Goal: Navigation & Orientation: Find specific page/section

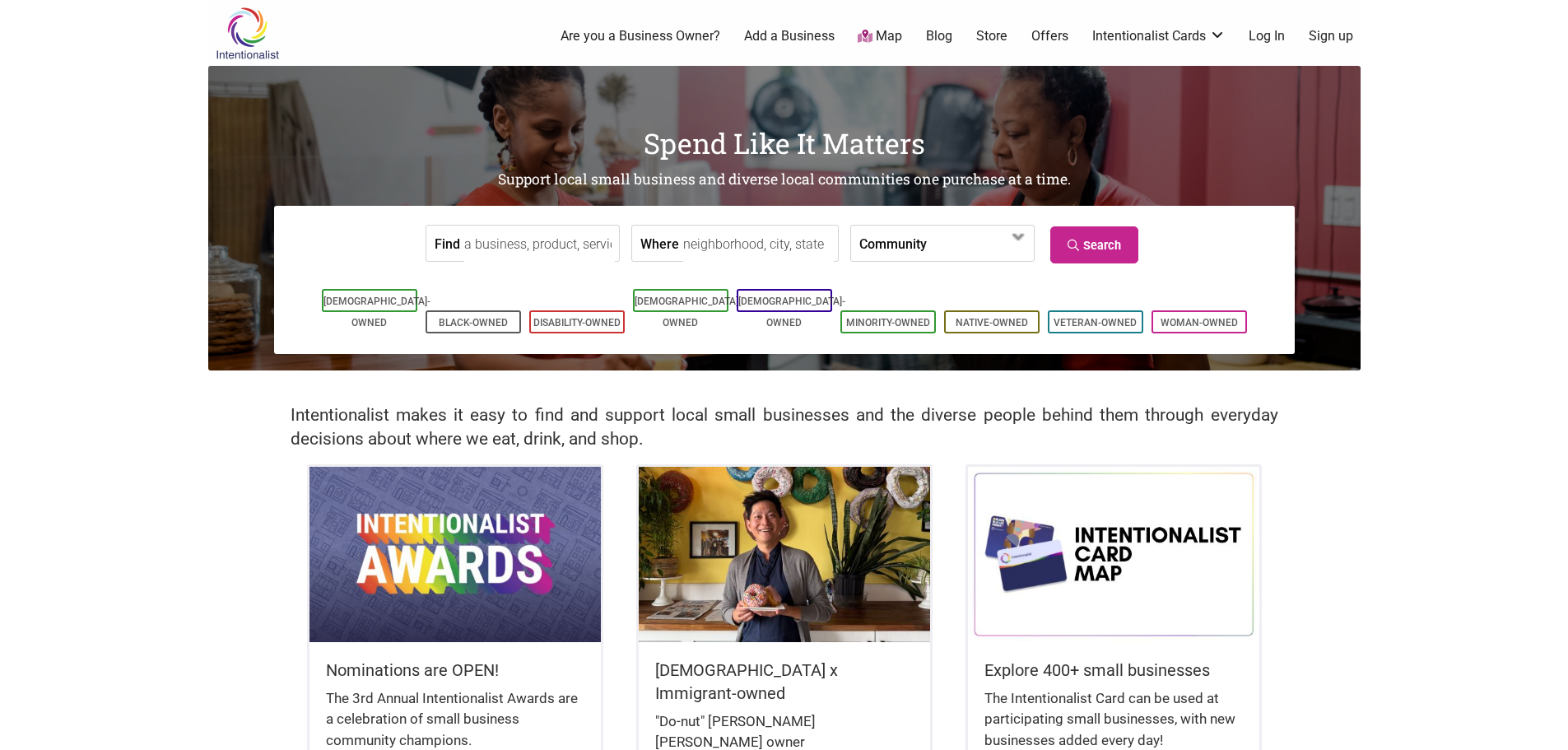
click at [126, 141] on body "× Menu 0 Are you a Business Owner? Add a Business Map Blog Store Offers Intenti…" at bounding box center [784, 375] width 1568 height 750
click at [807, 306] on link "[DEMOGRAPHIC_DATA]-Owned" at bounding box center [791, 311] width 107 height 32
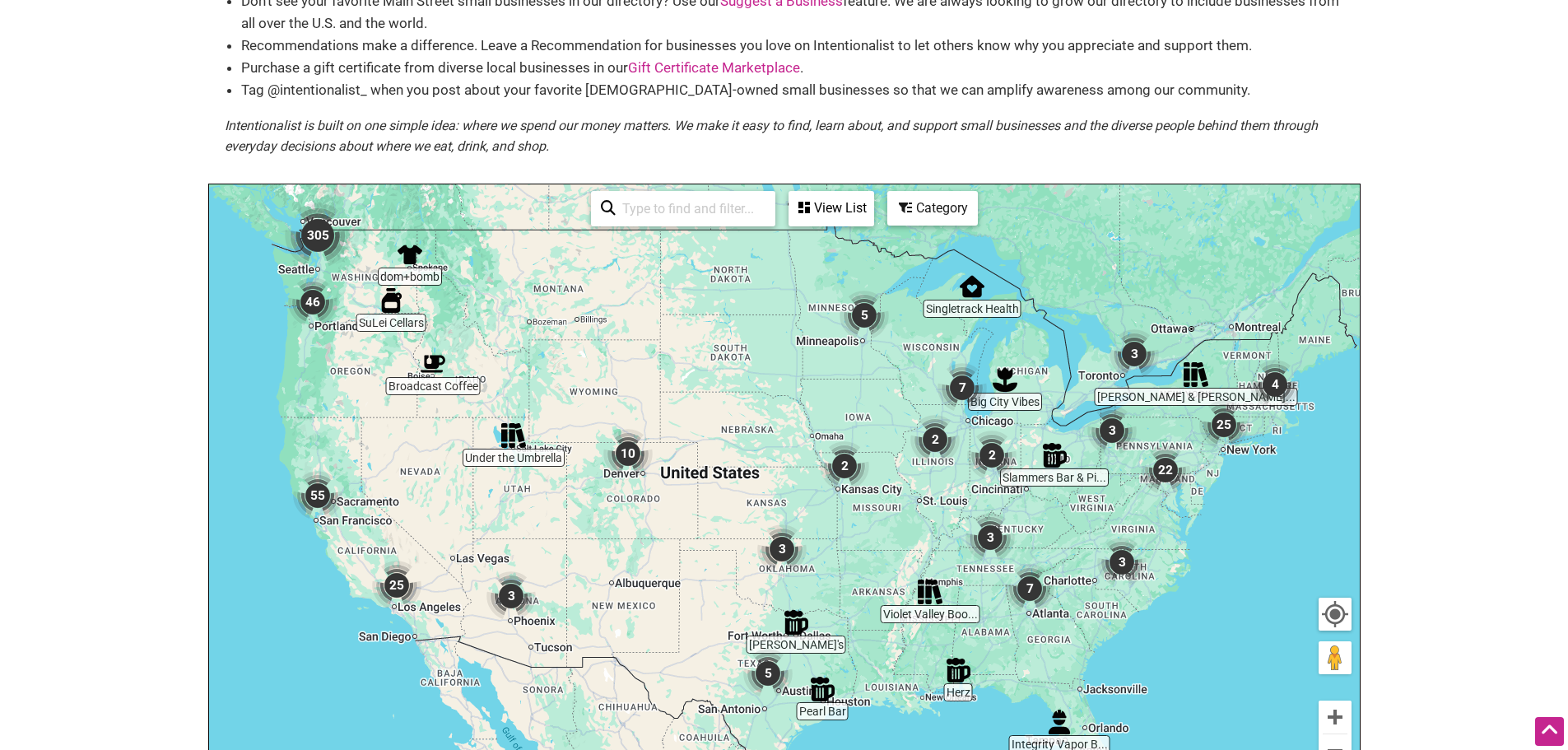
scroll to position [164, 0]
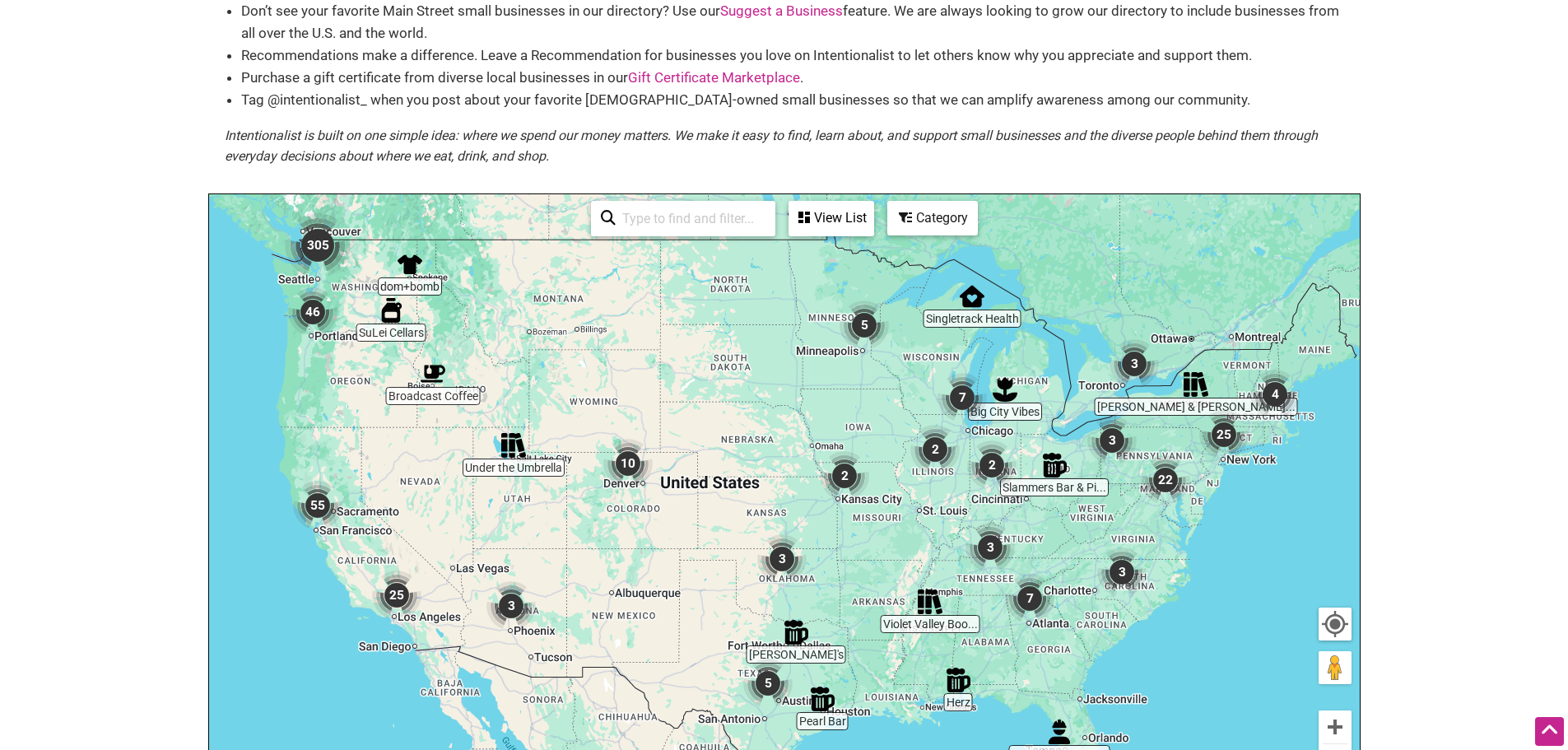
click at [323, 225] on img "305" at bounding box center [317, 245] width 66 height 66
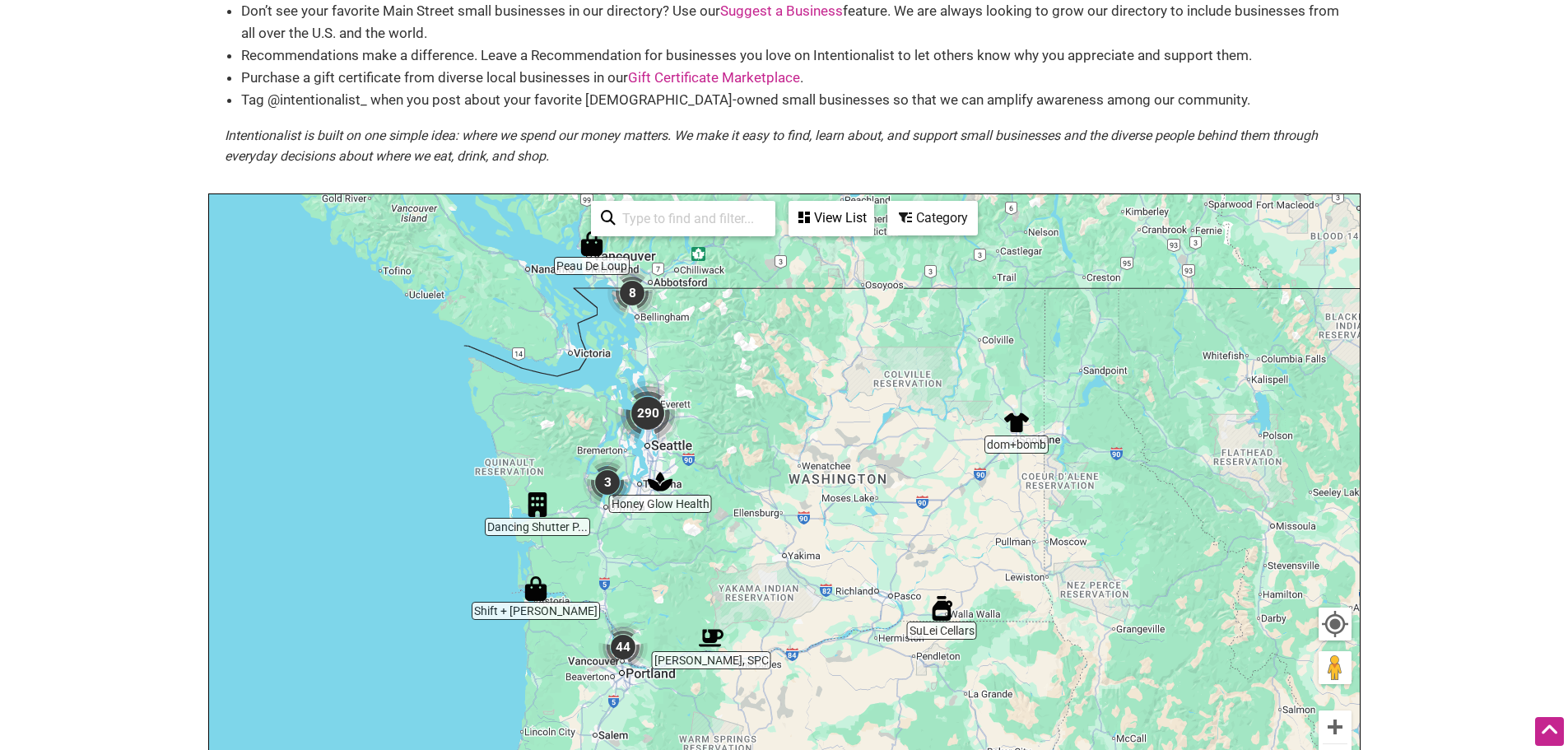
drag, startPoint x: 1001, startPoint y: 450, endPoint x: 830, endPoint y: 369, distance: 189.2
click at [830, 369] on div "To navigate, press the arrow keys." at bounding box center [784, 514] width 1151 height 641
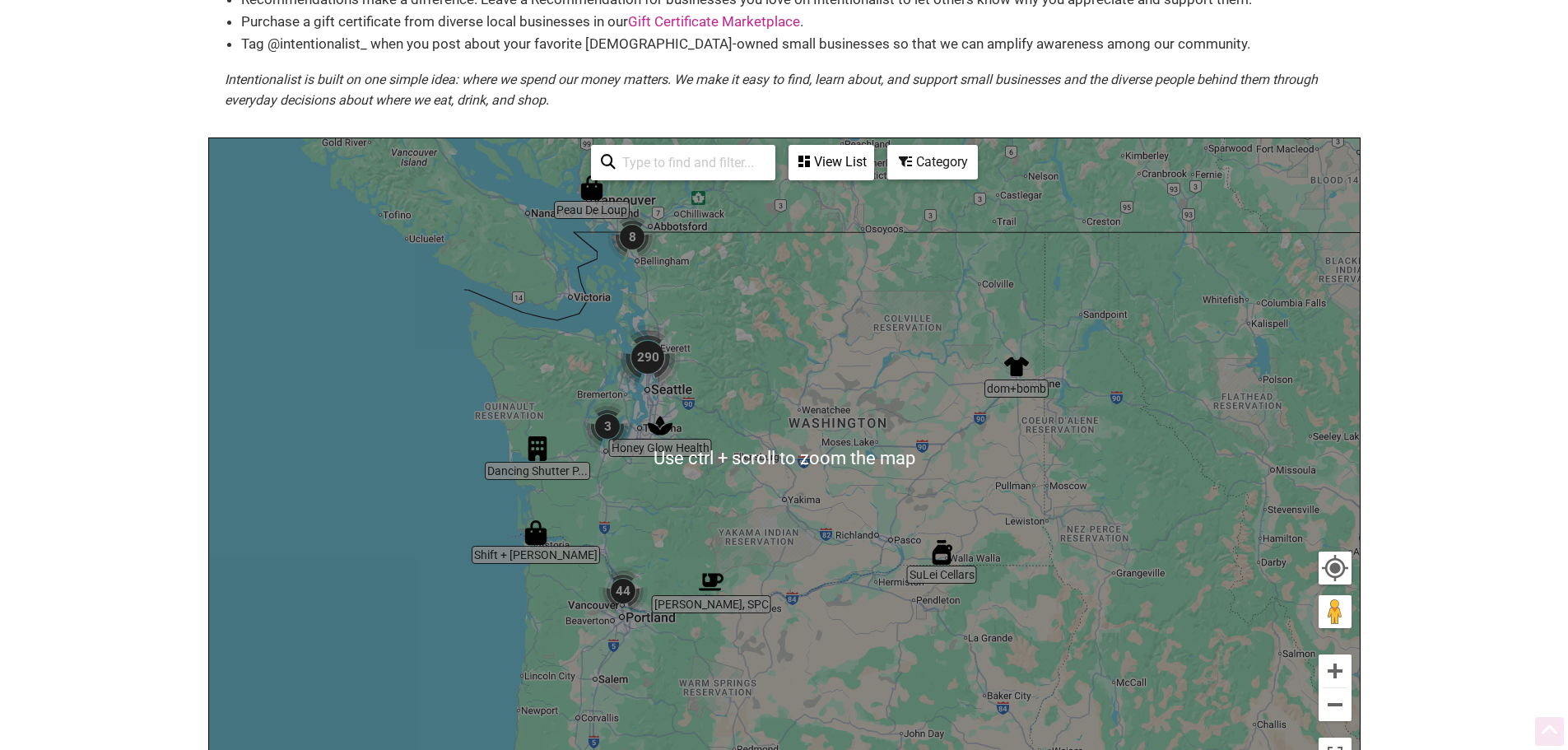
scroll to position [247, 0]
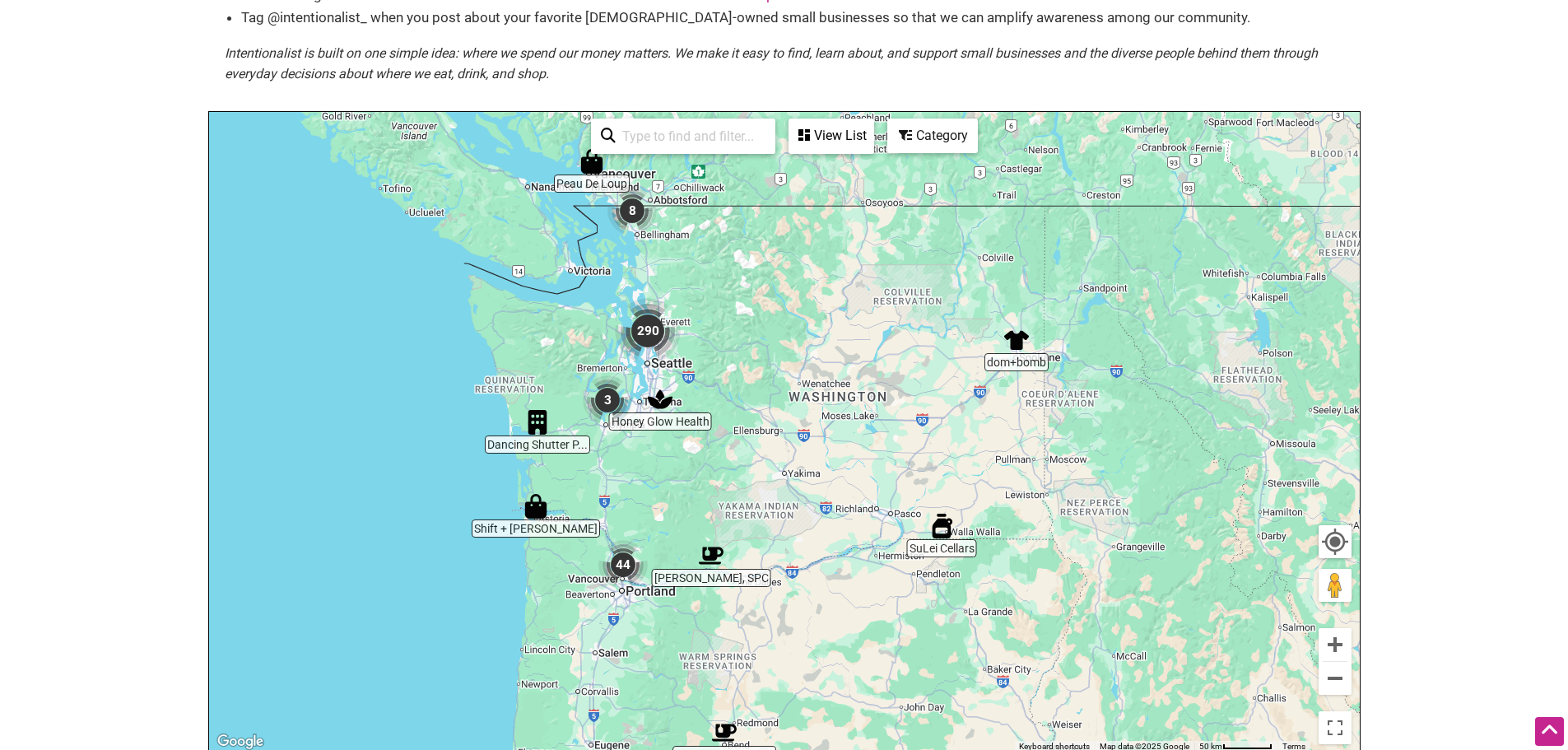
click at [644, 305] on img "290" at bounding box center [648, 331] width 66 height 66
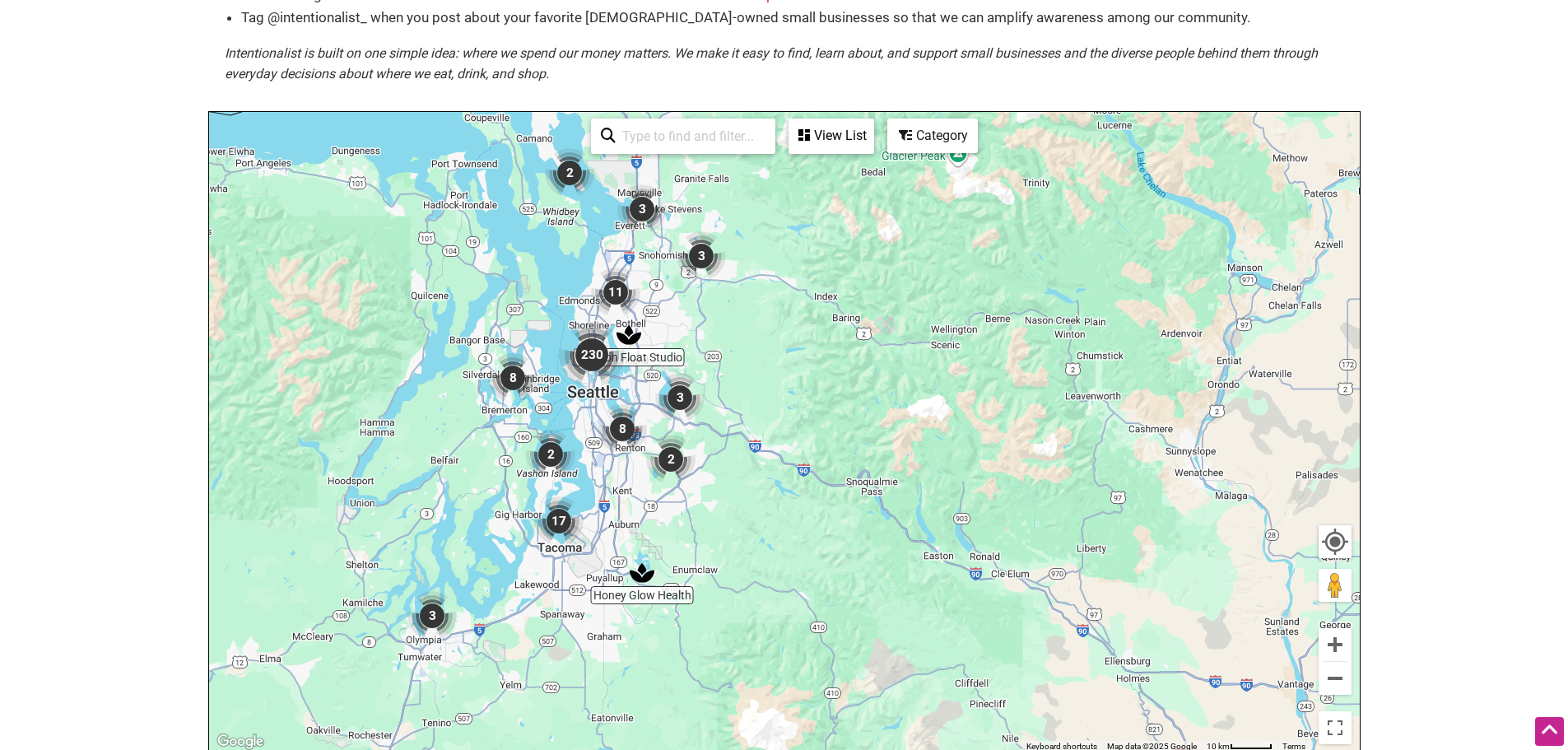
drag, startPoint x: 1026, startPoint y: 379, endPoint x: 884, endPoint y: 342, distance: 146.7
click at [884, 342] on div "To navigate, press the arrow keys." at bounding box center [784, 432] width 1151 height 641
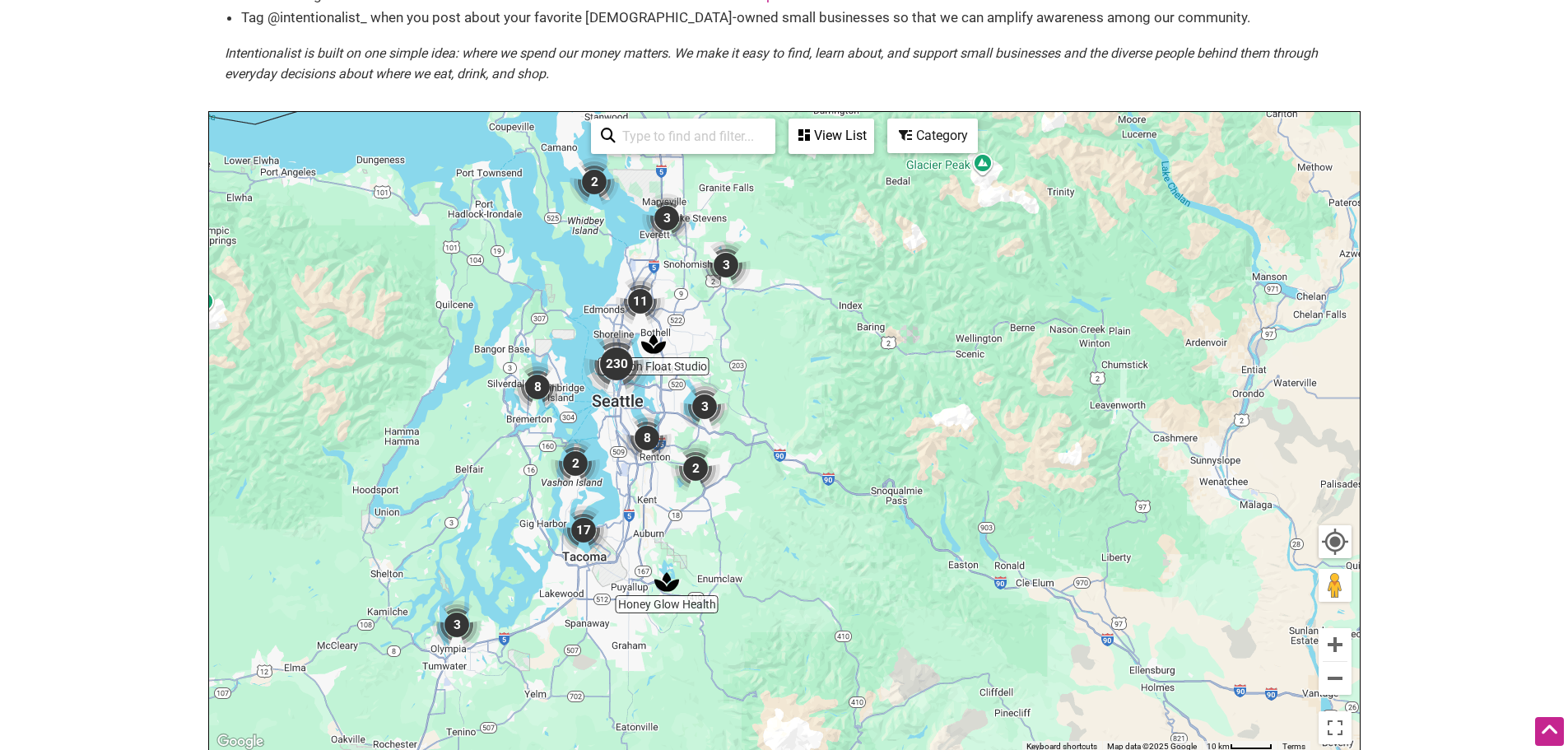
click at [612, 340] on img "230" at bounding box center [616, 363] width 66 height 66
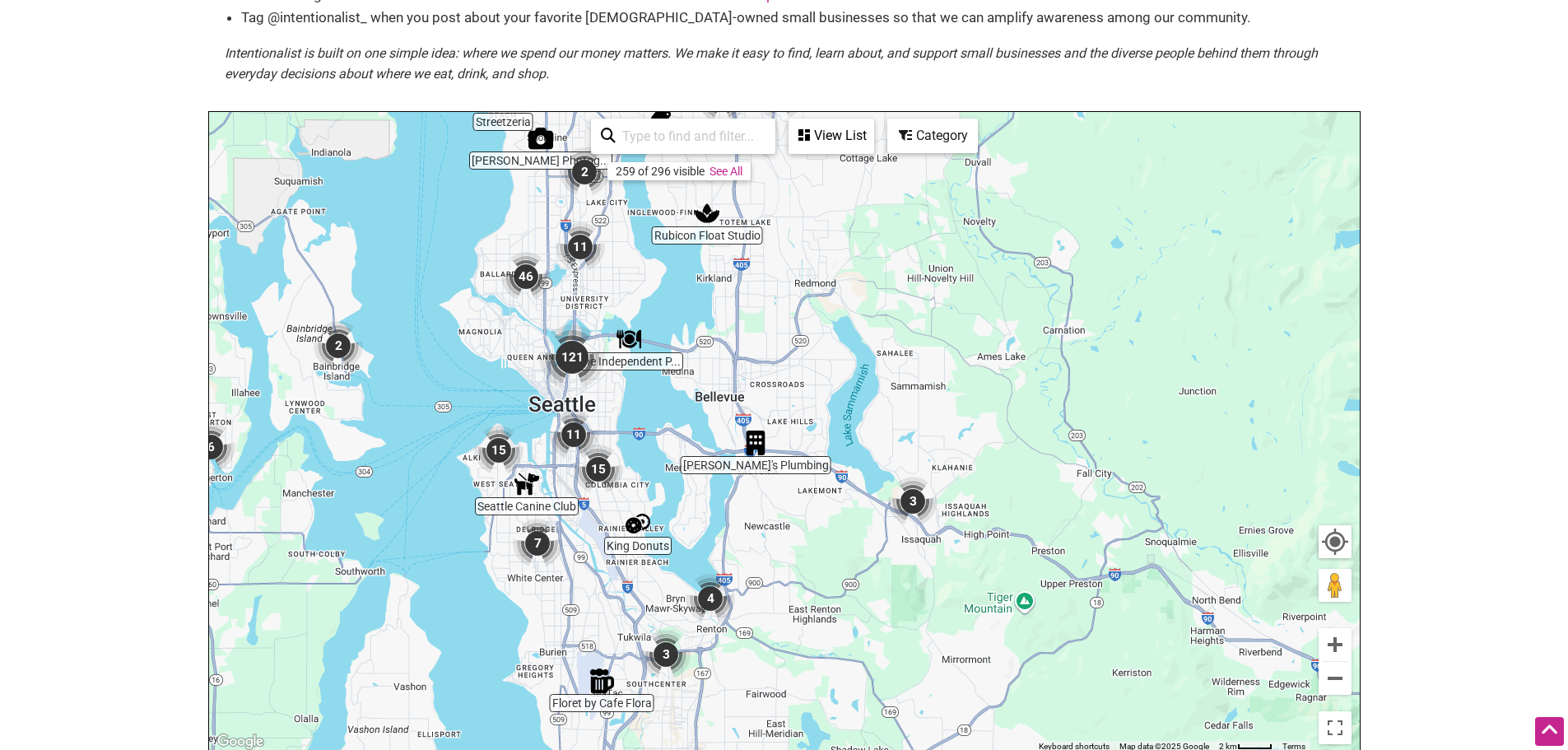
drag, startPoint x: 1055, startPoint y: 279, endPoint x: 882, endPoint y: 250, distance: 175.4
click at [882, 250] on div "To navigate, press the arrow keys." at bounding box center [784, 432] width 1151 height 641
click at [130, 109] on body "× Menu 0 Add a Business Map Blog Store Offers Intentionalist Cards Buy Black Ca…" at bounding box center [784, 128] width 1568 height 750
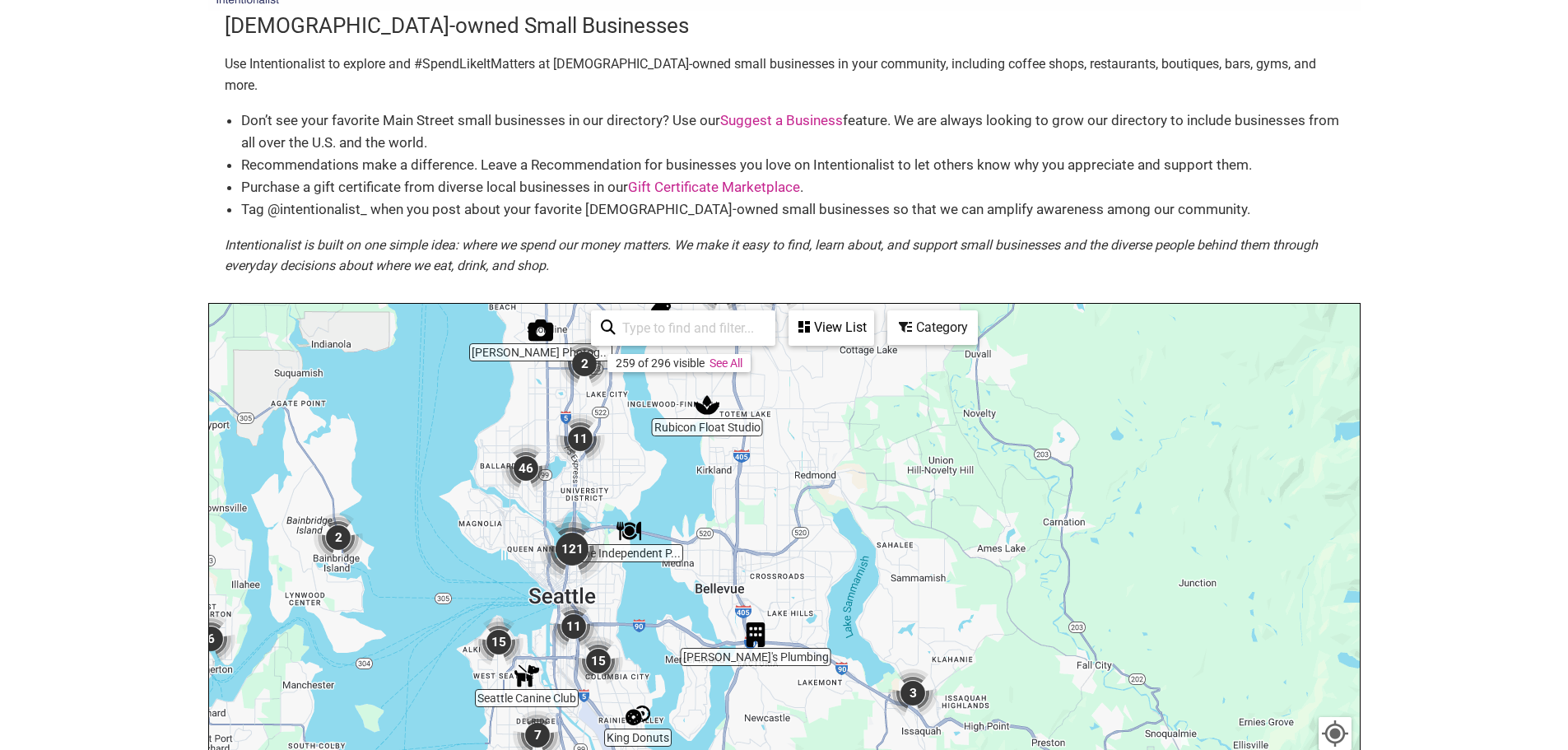
scroll to position [0, 0]
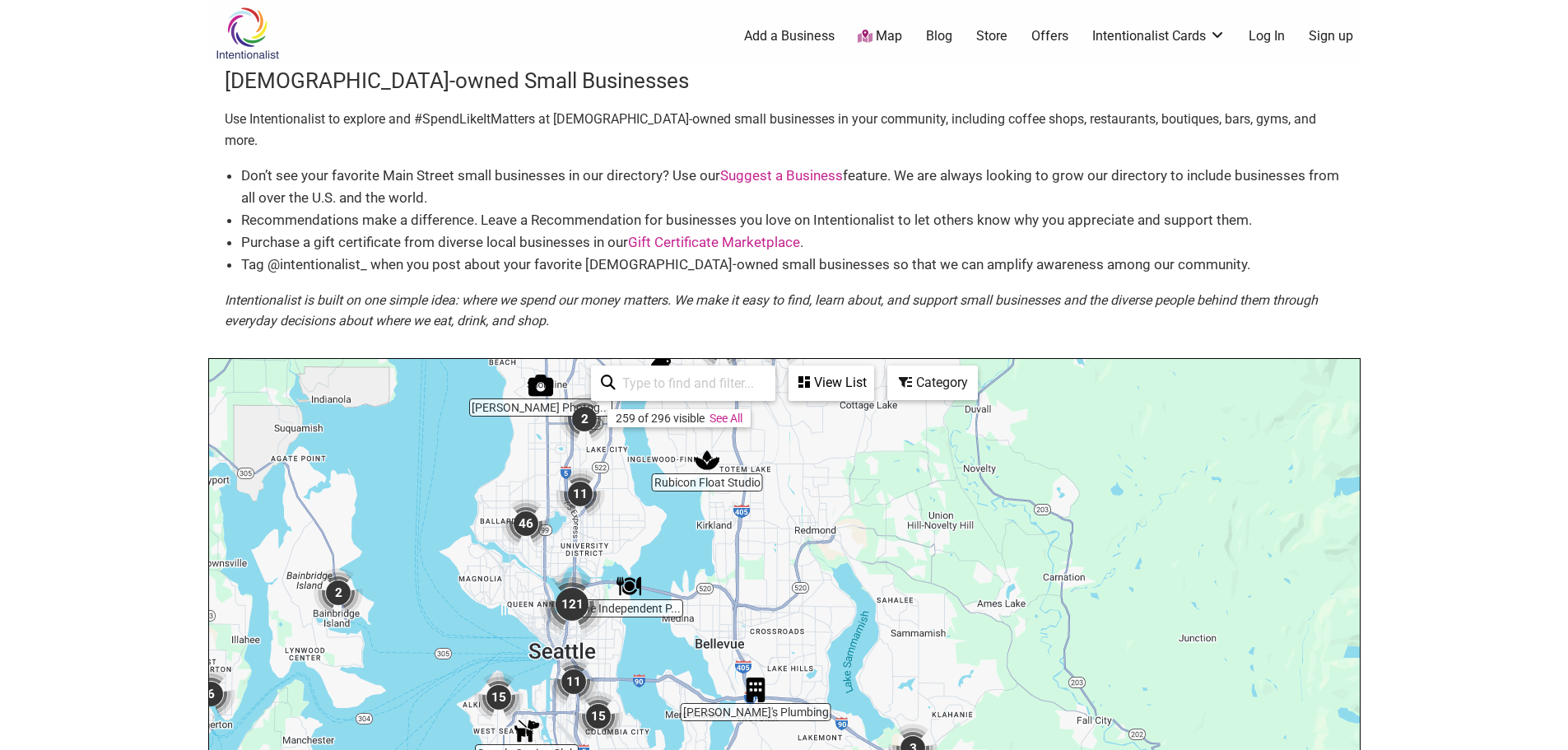
click at [105, 107] on body "× Menu 0 Add a Business Map Blog Store Offers Intentionalist Cards Buy Black Ca…" at bounding box center [784, 375] width 1568 height 750
click at [750, 32] on link "Add a Business" at bounding box center [789, 36] width 91 height 18
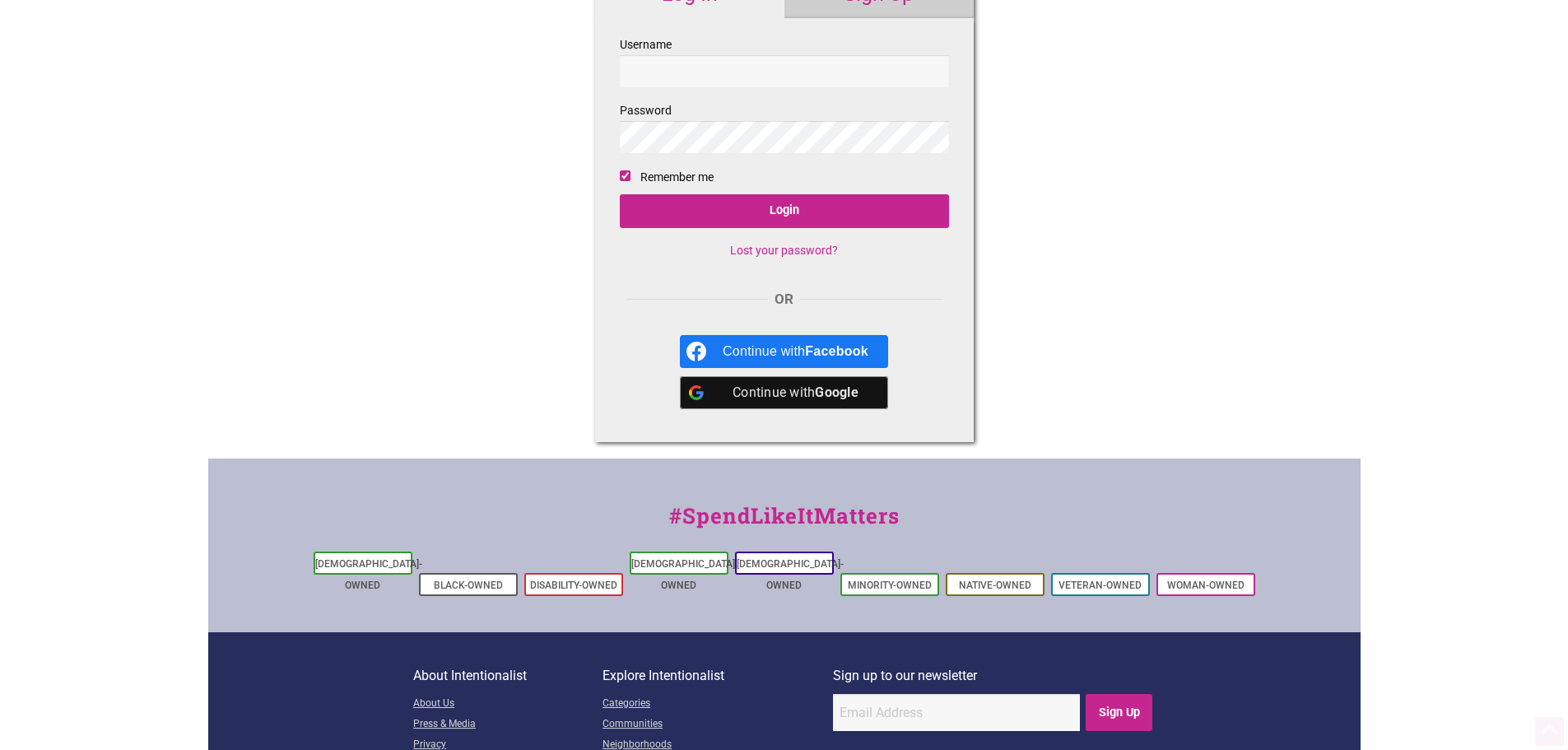
scroll to position [213, 0]
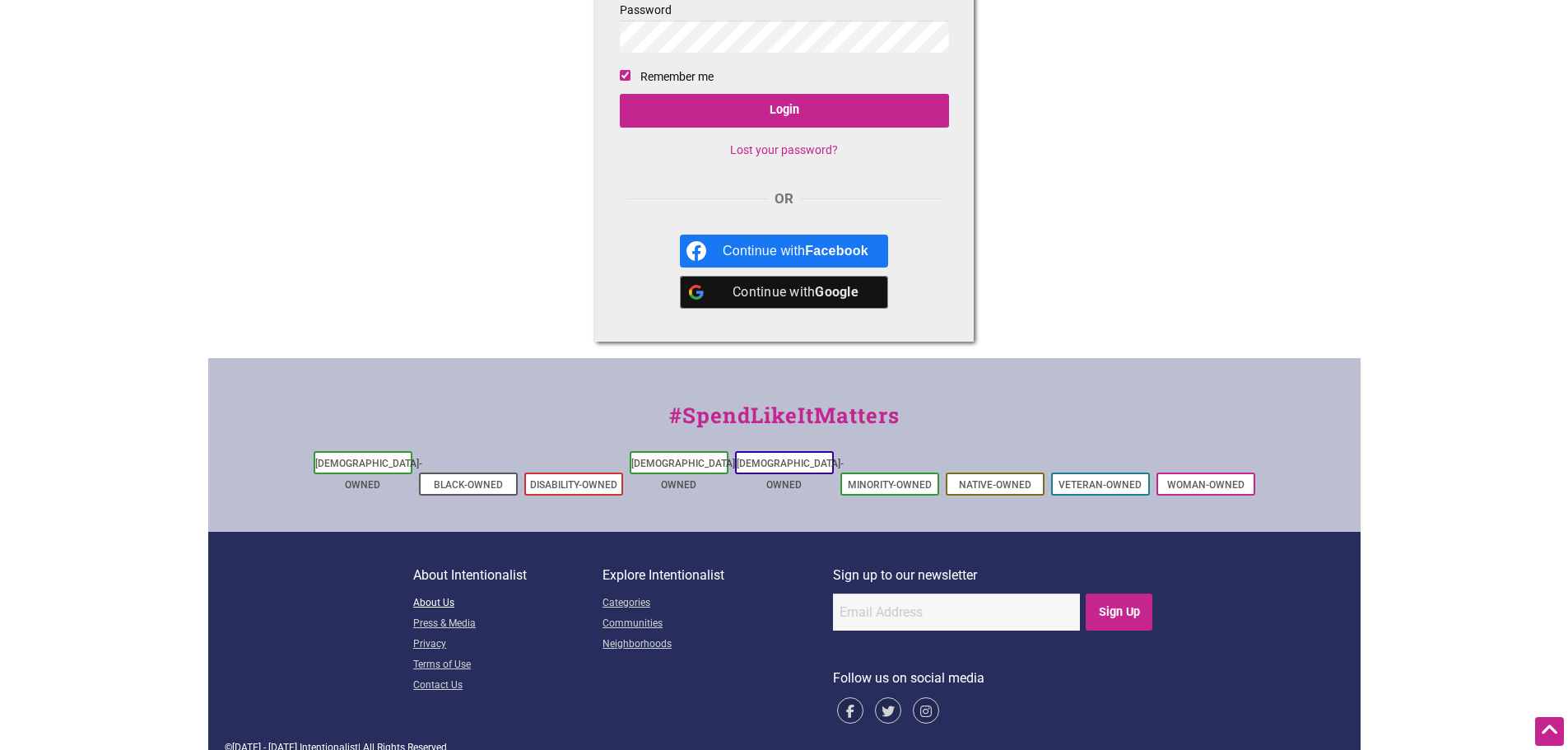
click at [443, 594] on link "About Us" at bounding box center [508, 603] width 189 height 21
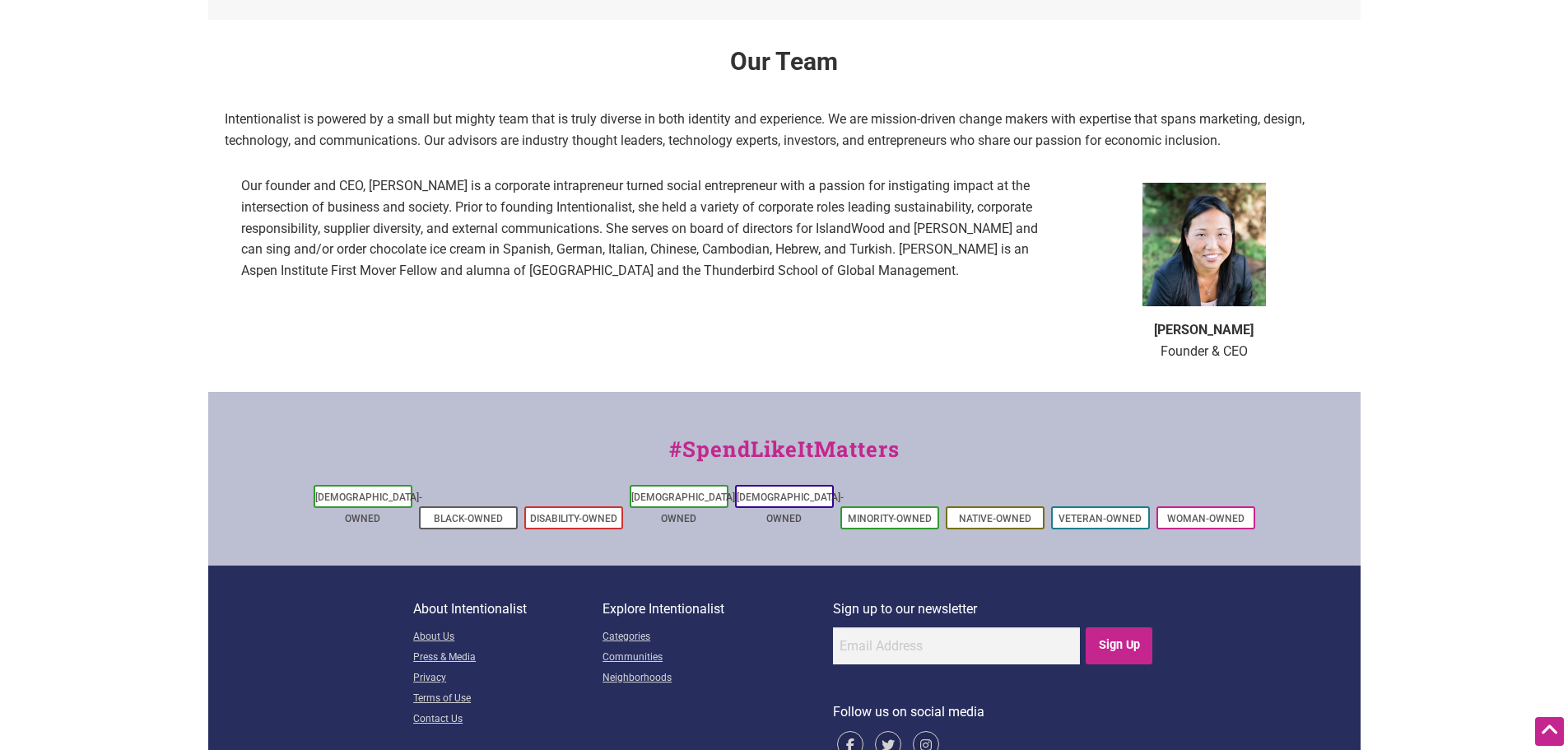
scroll to position [1069, 0]
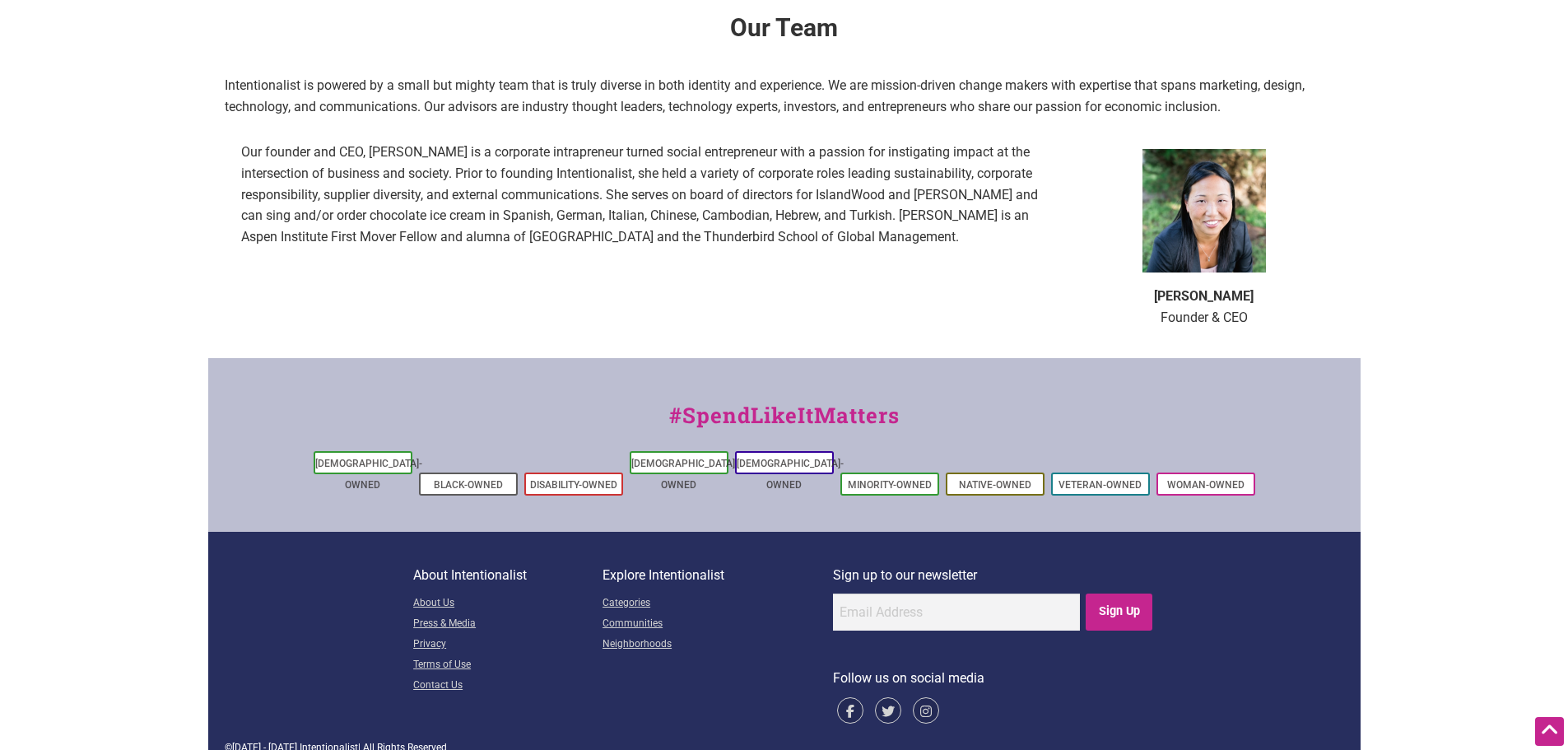
click at [382, 101] on p "Intentionalist is powered by a small but mighty team that is truly diverse in b…" at bounding box center [784, 95] width 1119 height 42
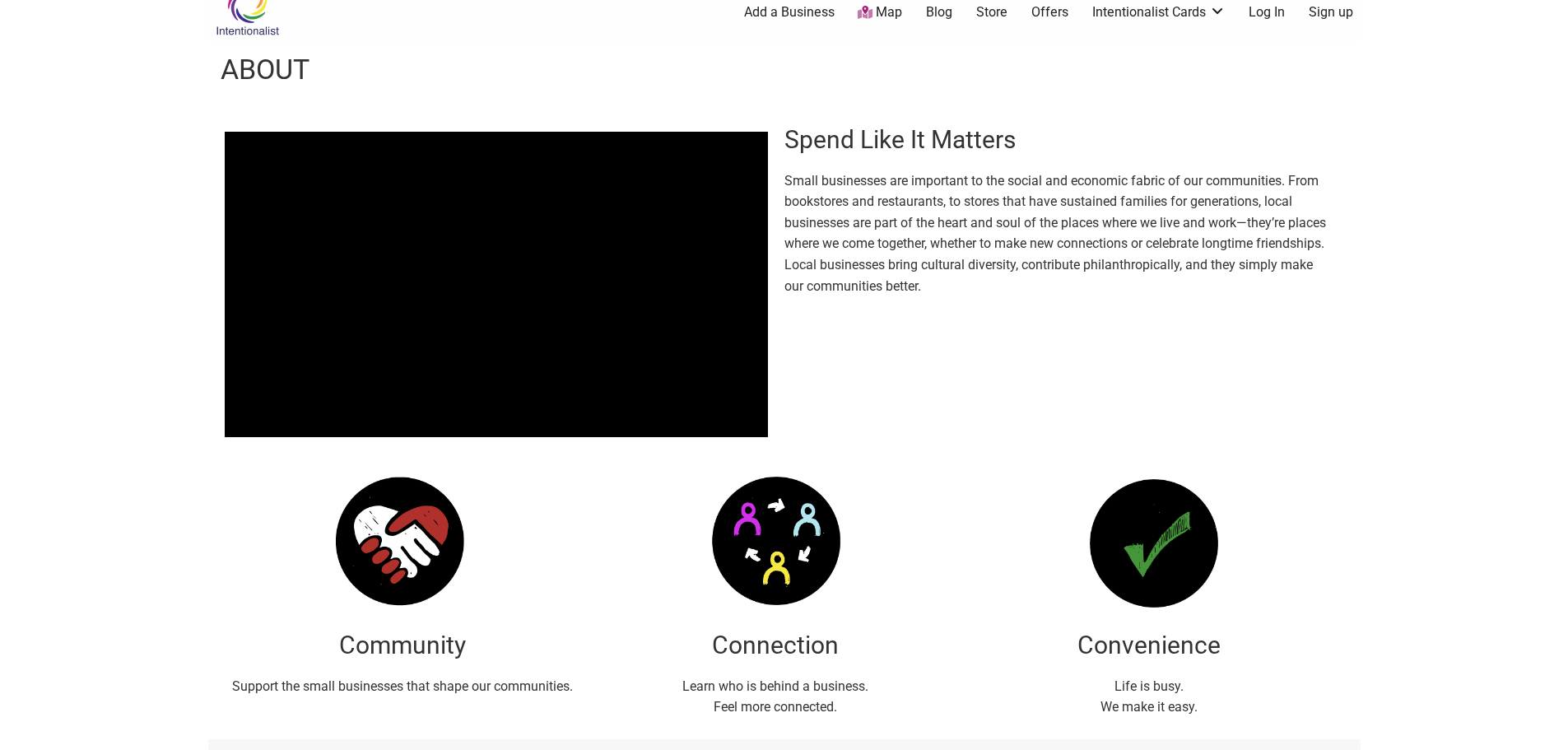
scroll to position [0, 0]
